Goal: Contribute content

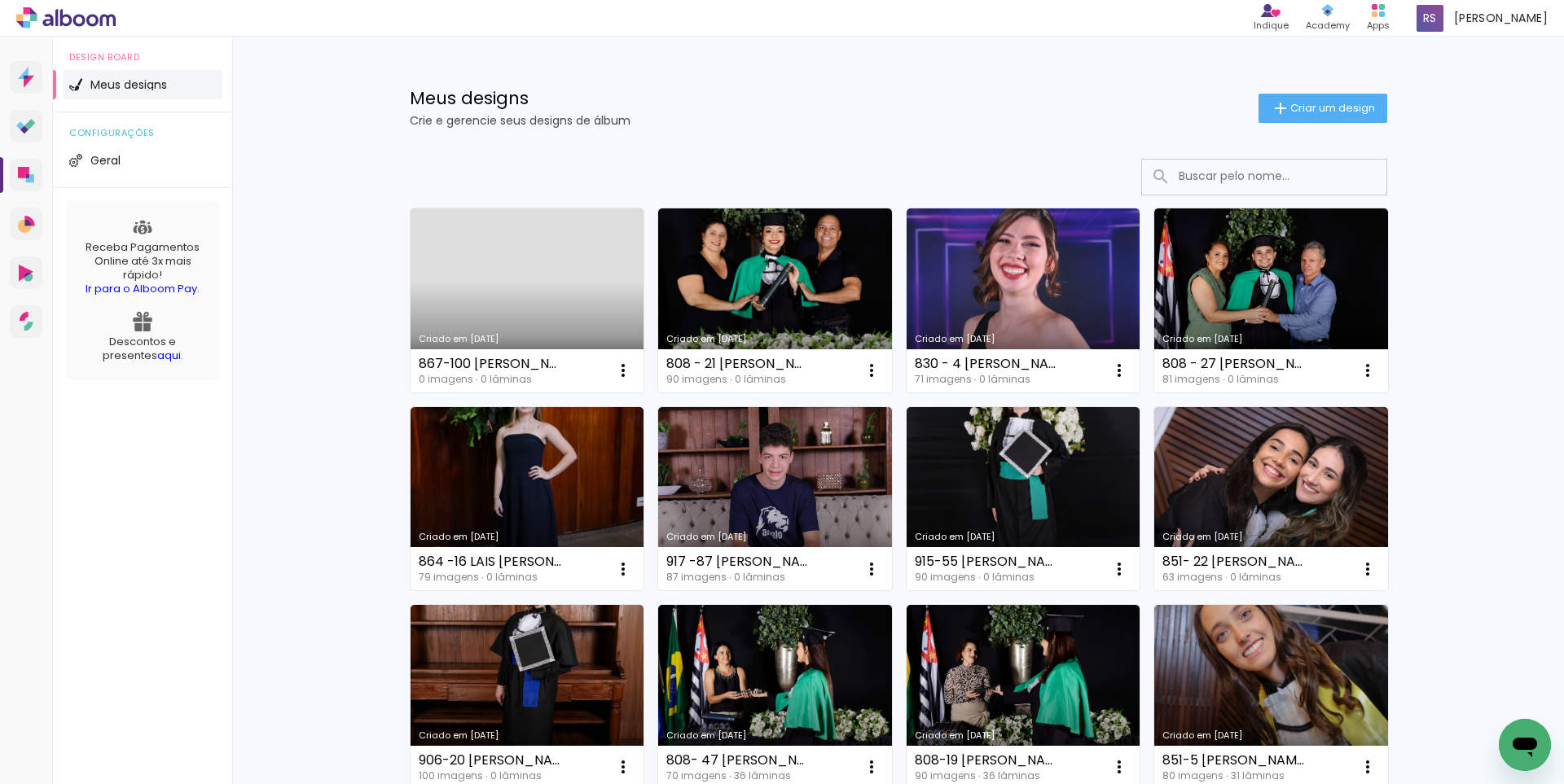
click at [554, 263] on link "Criado em 14/08/25" at bounding box center [528, 300] width 234 height 184
